Goal: Find specific page/section

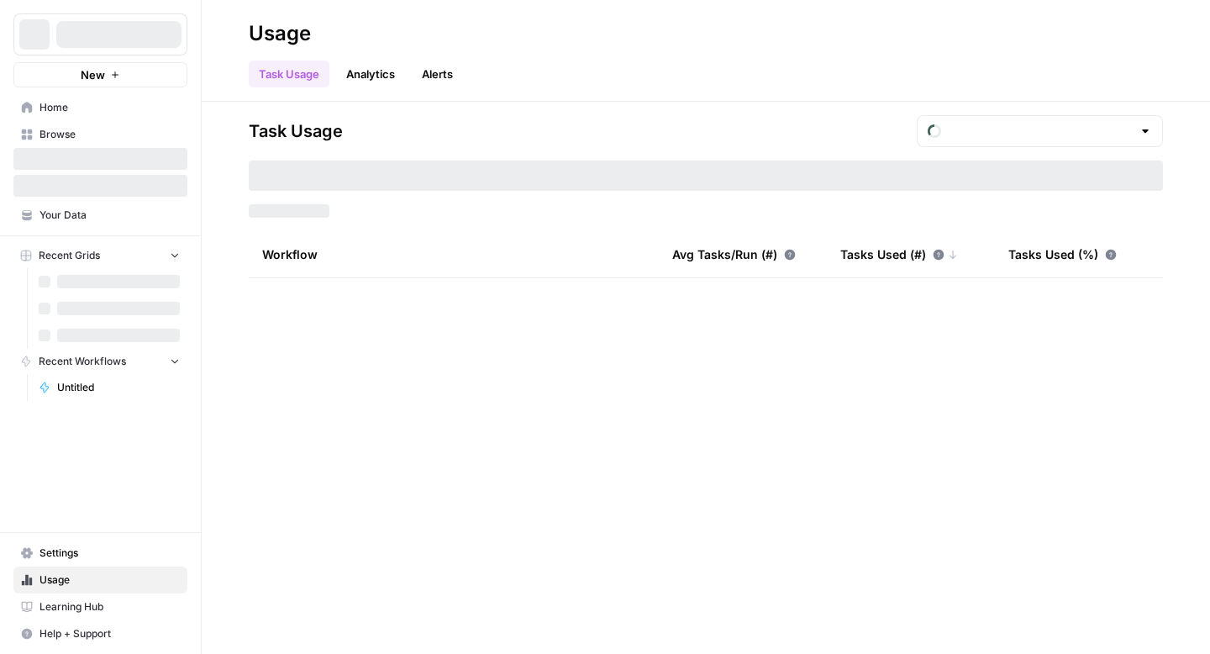
type input "September Included Tasks"
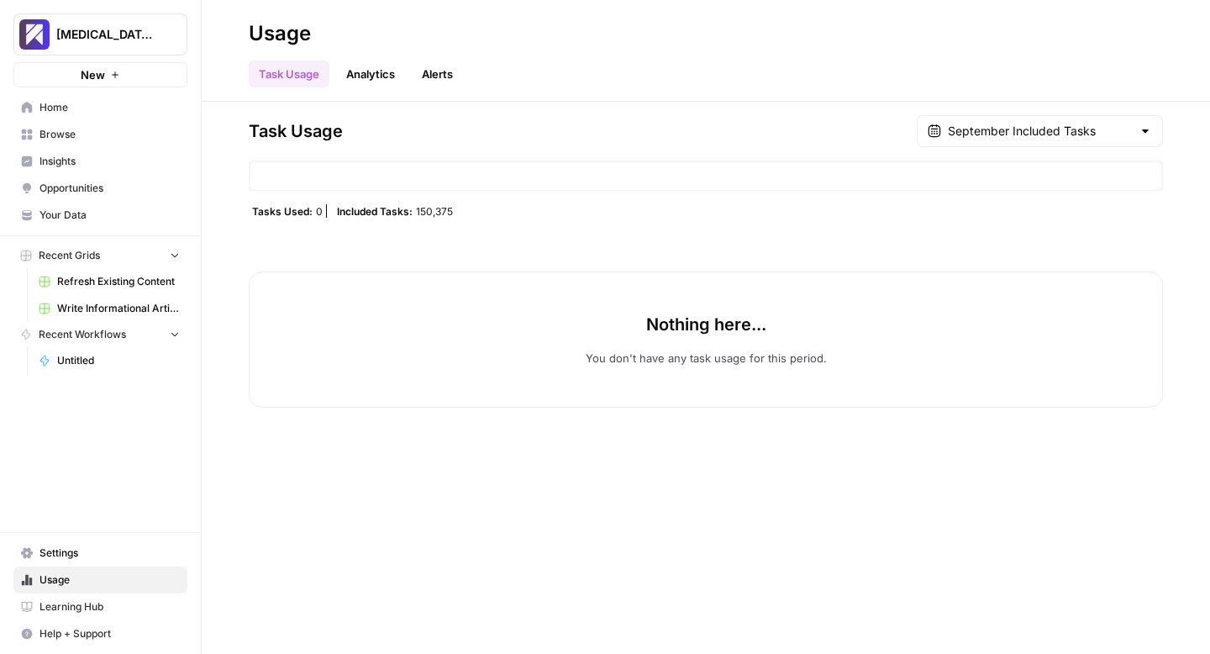
click at [62, 304] on span "Write Informational Article" at bounding box center [118, 308] width 123 height 15
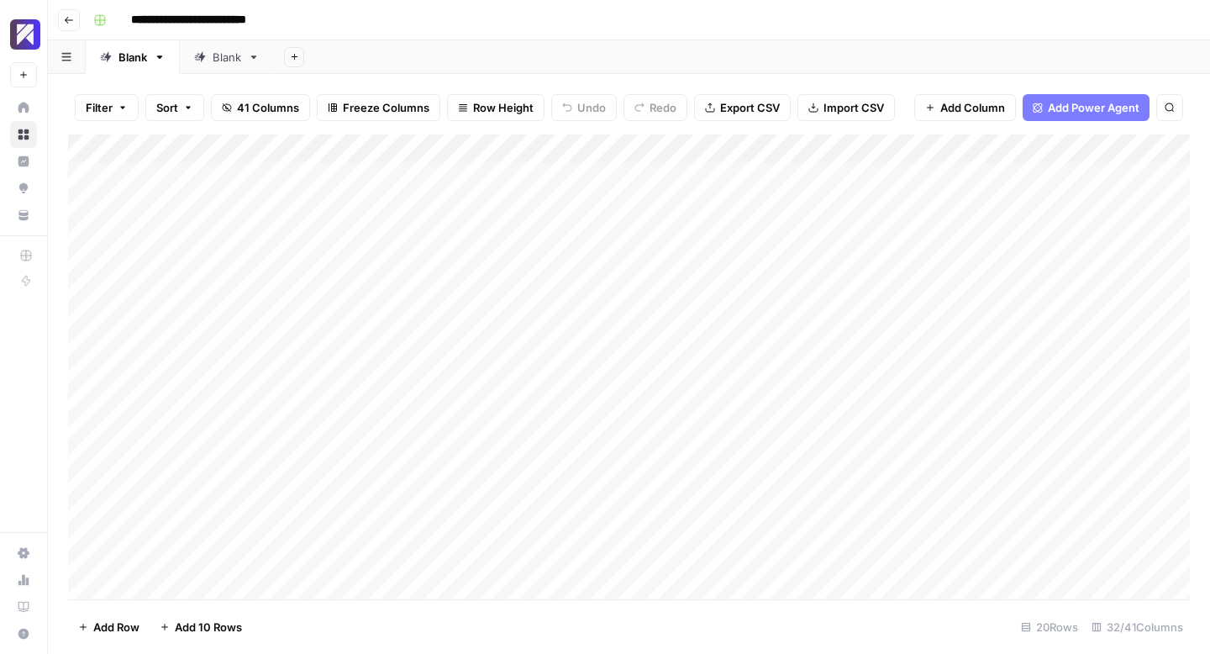
scroll to position [162, 0]
